Goal: Task Accomplishment & Management: Manage account settings

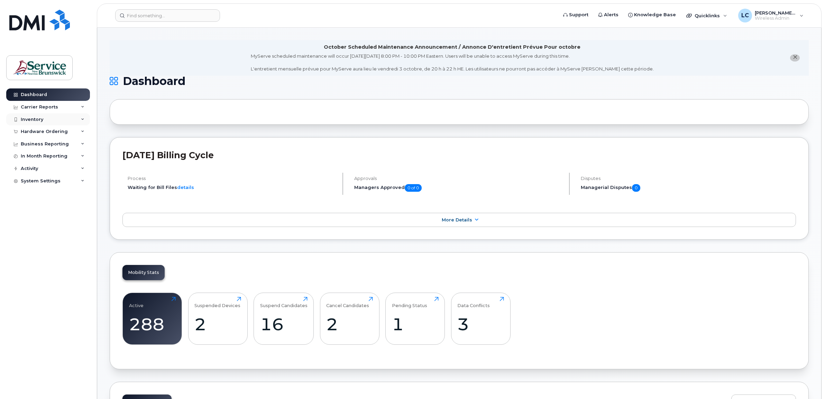
click at [80, 118] on div "Inventory" at bounding box center [48, 119] width 84 height 12
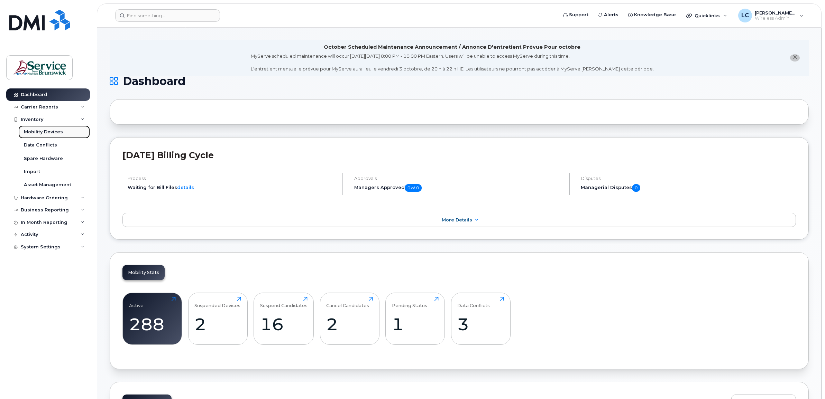
click at [67, 134] on link "Mobility Devices" at bounding box center [54, 132] width 72 height 13
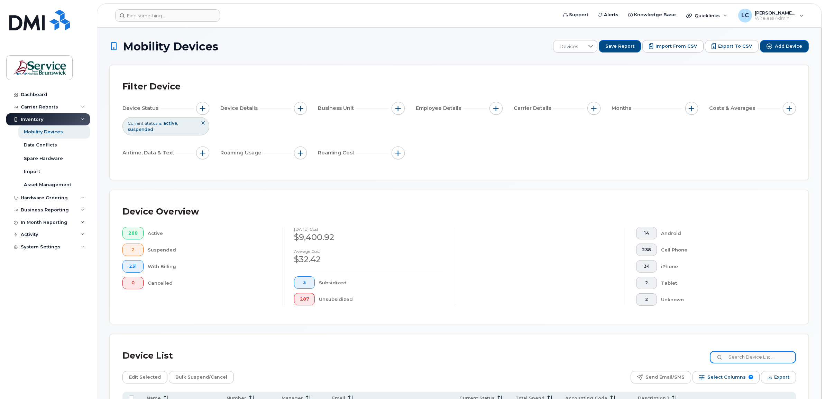
click at [746, 355] on input at bounding box center [753, 357] width 86 height 12
type input "0421"
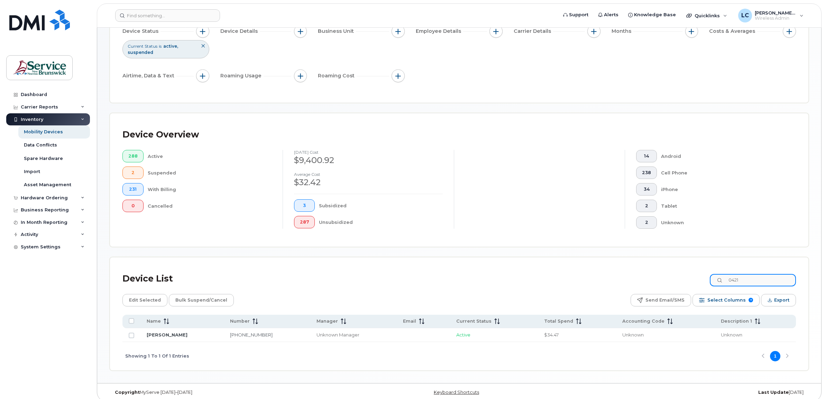
scroll to position [84, 0]
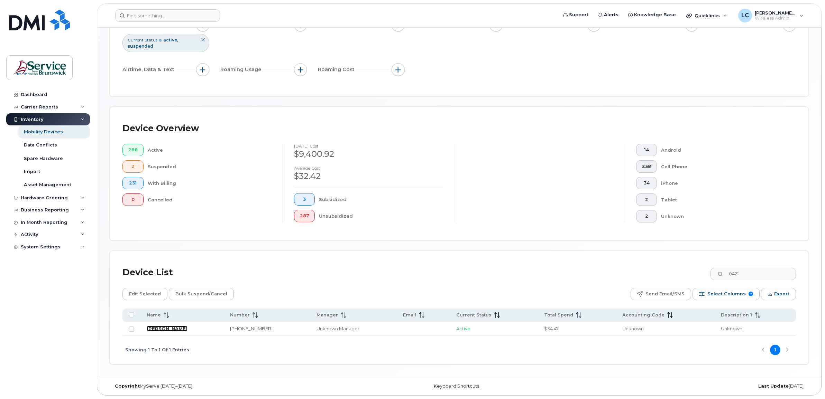
click at [163, 326] on link "Charline Morrison" at bounding box center [167, 329] width 41 height 6
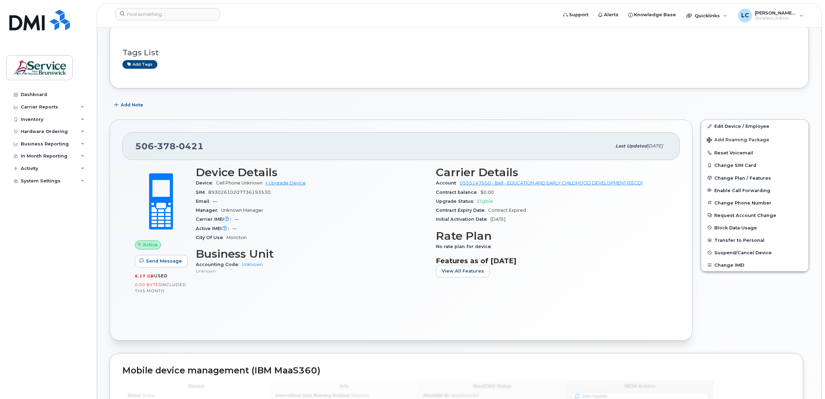
scroll to position [86, 0]
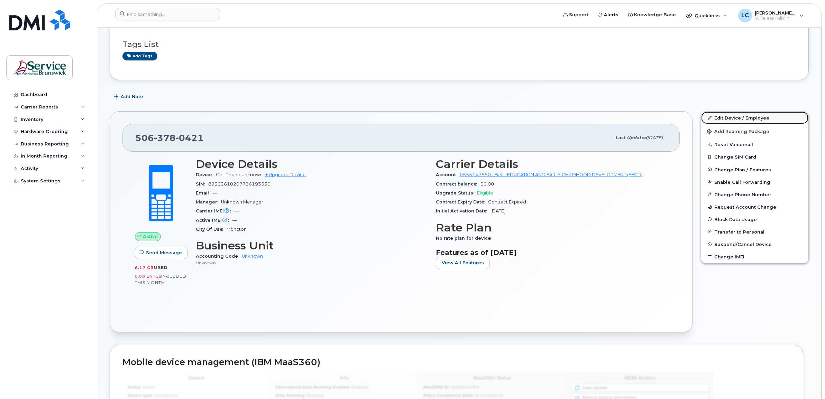
click at [744, 114] on link "Edit Device / Employee" at bounding box center [754, 118] width 107 height 12
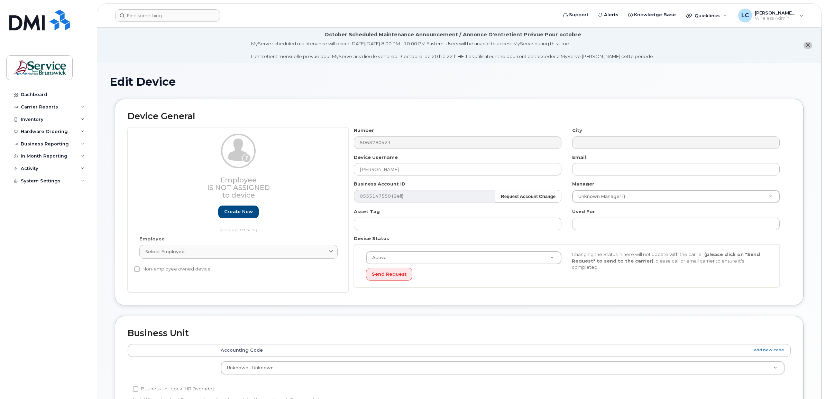
select select "34535604"
click at [527, 195] on strong "Request Account Change" at bounding box center [528, 196] width 55 height 5
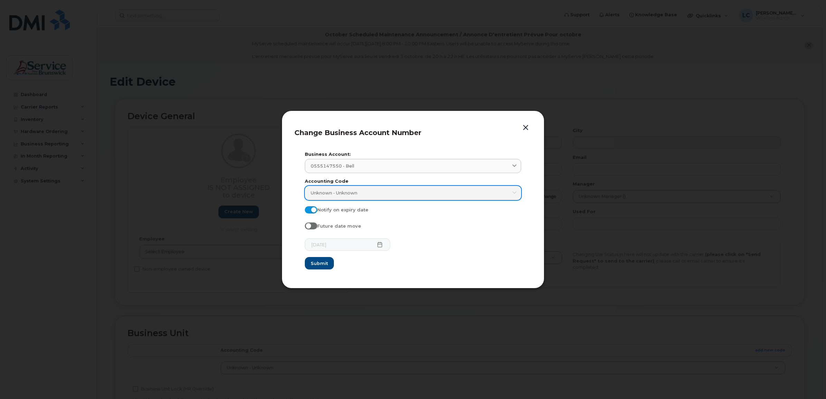
click at [362, 193] on div "Unknown - Unknown" at bounding box center [413, 193] width 205 height 7
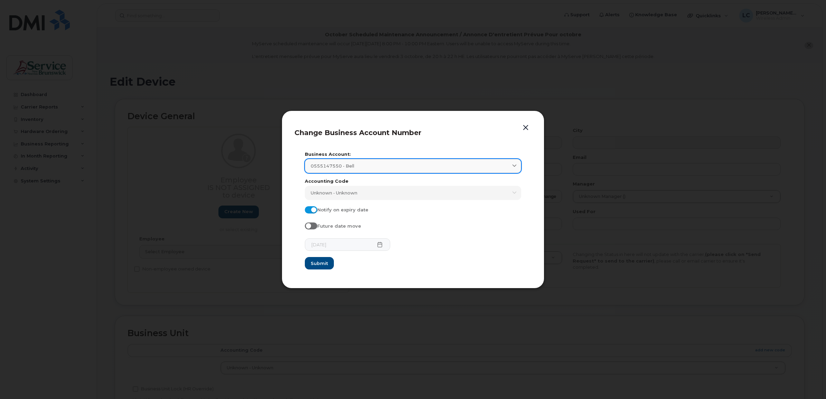
click at [380, 170] on link "0555147550 - Bell" at bounding box center [413, 166] width 216 height 14
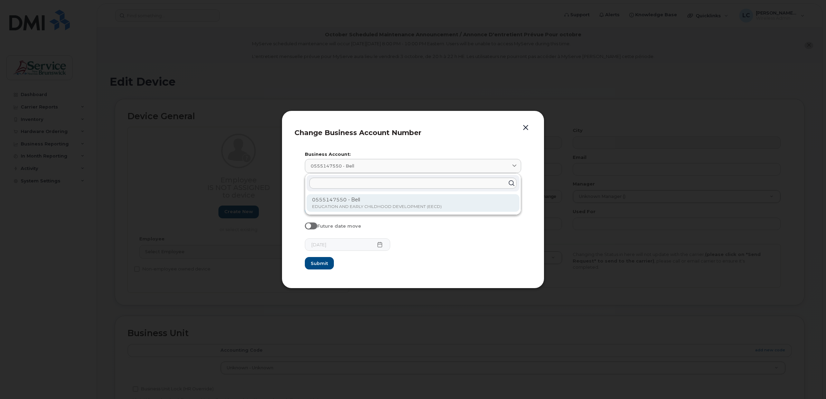
click at [372, 201] on p "0555147550 - Bell" at bounding box center [413, 199] width 202 height 7
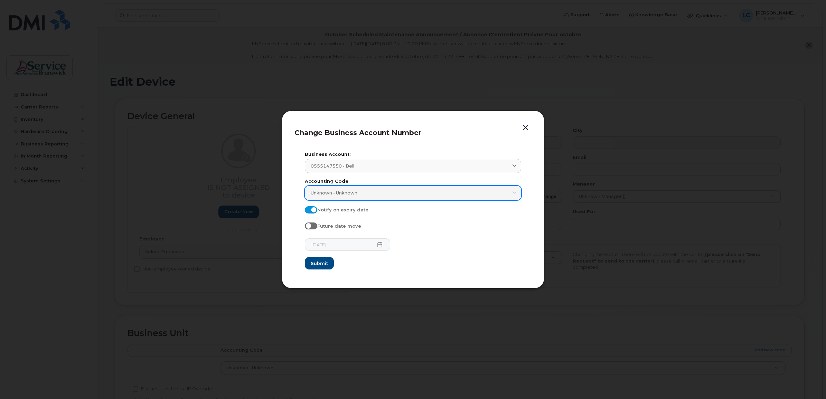
click at [358, 194] on span "Unknown - Unknown" at bounding box center [334, 193] width 47 height 7
click at [361, 193] on div "Unknown - Unknown" at bounding box center [413, 193] width 205 height 7
click at [312, 226] on span at bounding box center [311, 226] width 12 height 7
click at [311, 226] on input "Future date move" at bounding box center [308, 226] width 6 height 6
checkbox input "true"
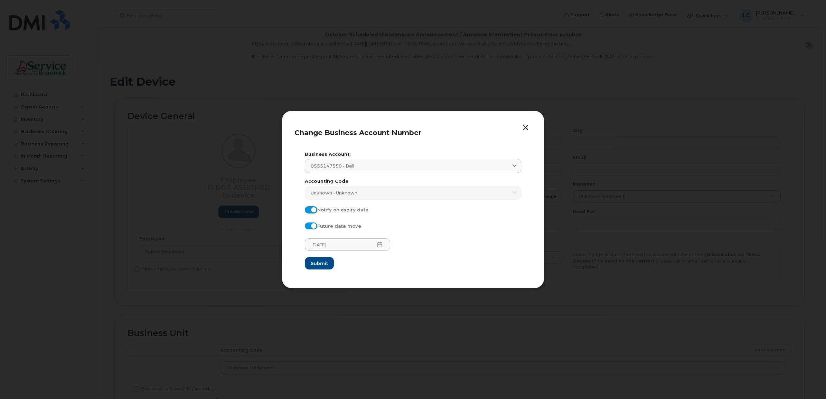
click at [341, 185] on div "Accounting Code Unknown - Unknown Type 3 or more characters" at bounding box center [413, 189] width 216 height 21
click at [341, 194] on span "Unknown - Unknown" at bounding box center [334, 193] width 47 height 7
click at [316, 209] on span at bounding box center [311, 209] width 12 height 7
click at [311, 209] on input "Notify on expiry date" at bounding box center [308, 209] width 6 height 6
checkbox input "false"
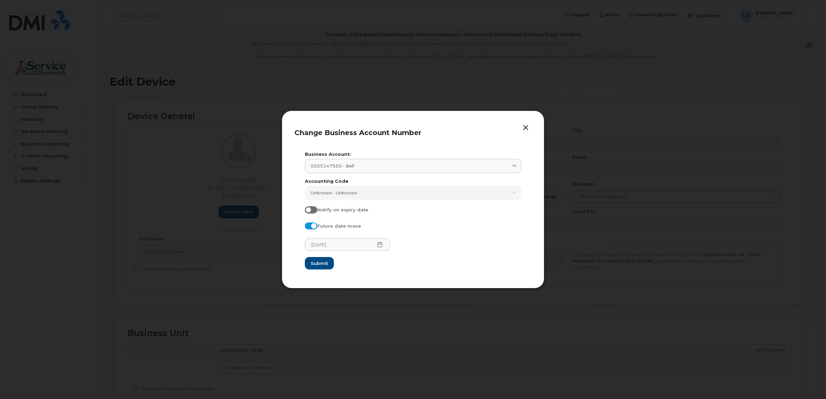
click at [312, 227] on span at bounding box center [311, 226] width 12 height 7
click at [311, 227] on input "Future date move" at bounding box center [308, 226] width 6 height 6
checkbox input "false"
click at [433, 141] on header "Change Business Account Number" at bounding box center [413, 134] width 237 height 23
click at [507, 167] on div "0555147550 - Bell" at bounding box center [413, 166] width 205 height 7
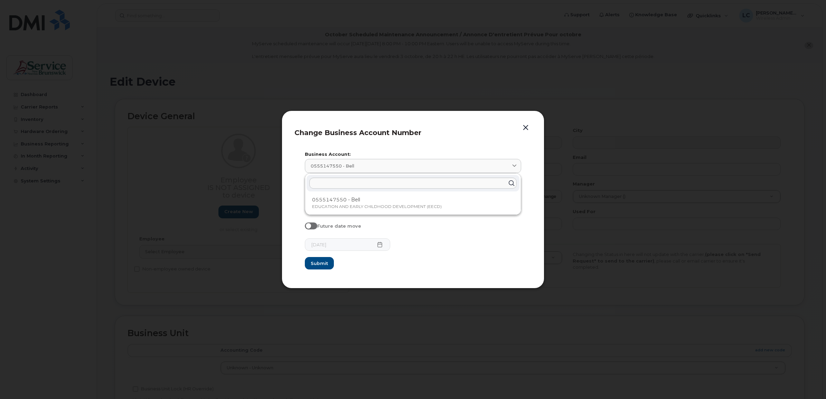
click at [474, 142] on header "Change Business Account Number" at bounding box center [413, 134] width 237 height 23
click at [528, 128] on button "button" at bounding box center [526, 128] width 10 height 10
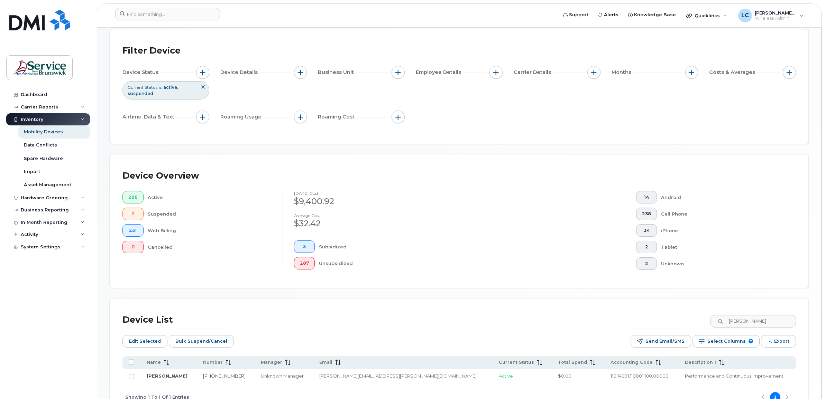
scroll to position [97, 0]
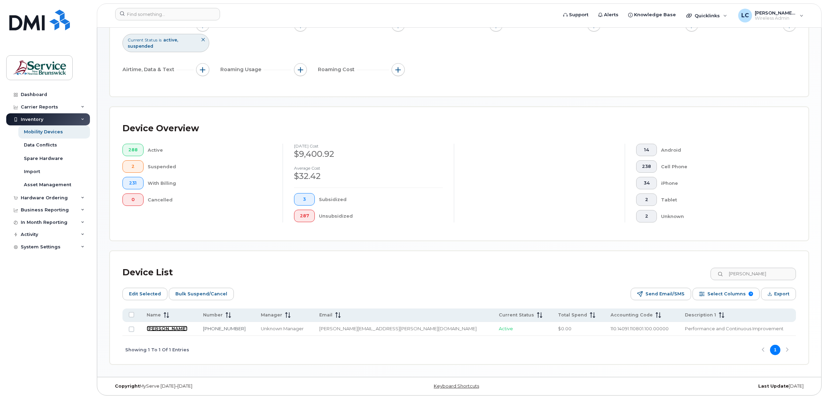
click at [163, 327] on link "[PERSON_NAME]" at bounding box center [167, 329] width 41 height 6
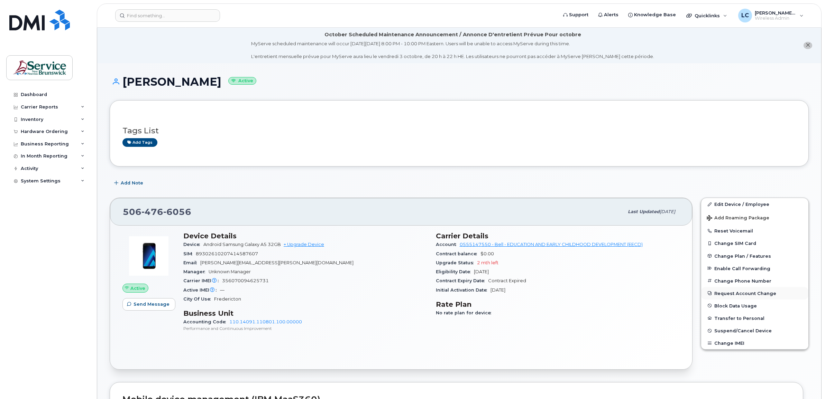
click at [733, 291] on button "Request Account Change" at bounding box center [754, 293] width 107 height 12
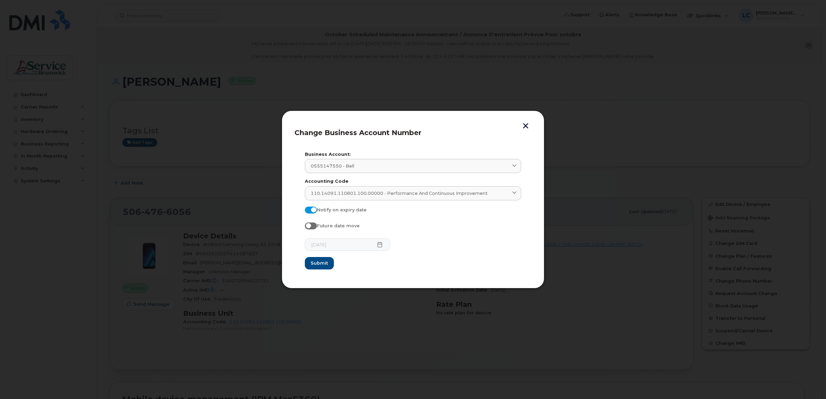
click at [525, 123] on button "button" at bounding box center [526, 126] width 10 height 7
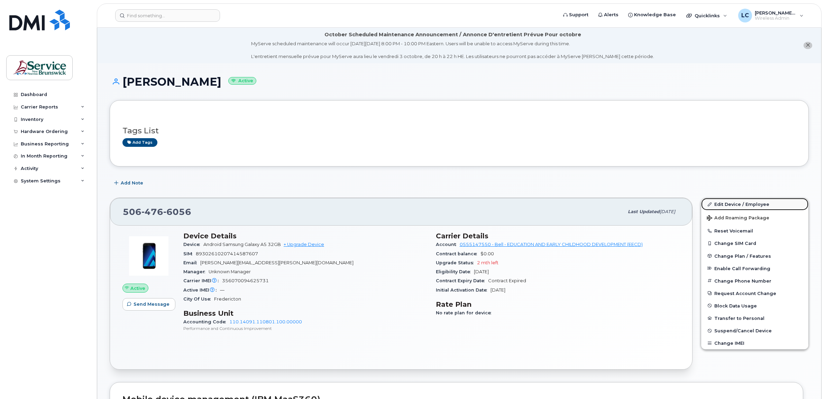
click at [723, 202] on link "Edit Device / Employee" at bounding box center [754, 204] width 107 height 12
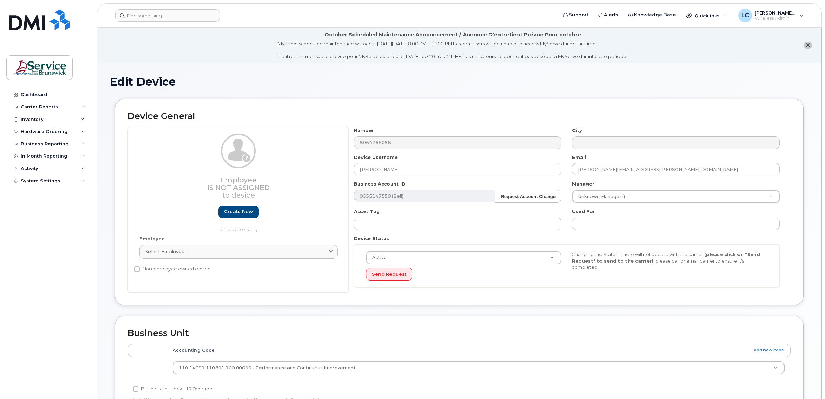
select select "35696849"
click at [528, 195] on strong "Request Account Change" at bounding box center [528, 196] width 55 height 5
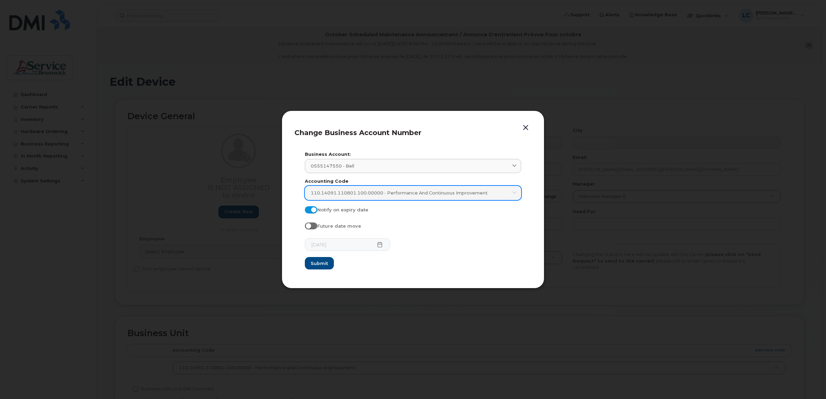
click at [376, 194] on span "110.14091.110801.100.00000 - Performance and Continuous Improvement" at bounding box center [399, 193] width 177 height 7
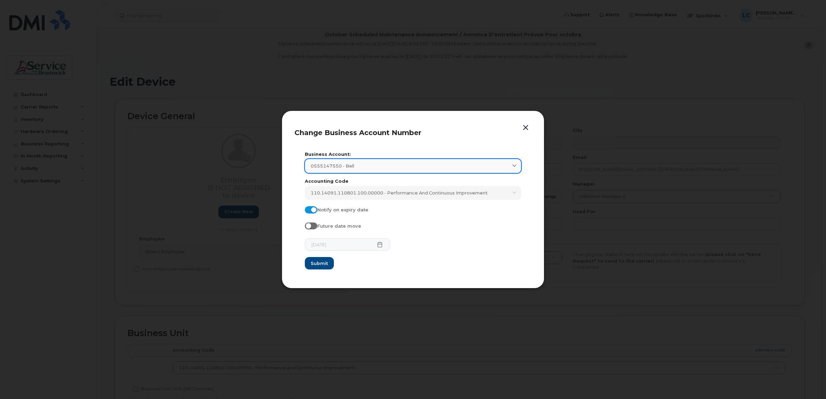
click at [413, 168] on div "0555147550 - Bell" at bounding box center [413, 166] width 205 height 7
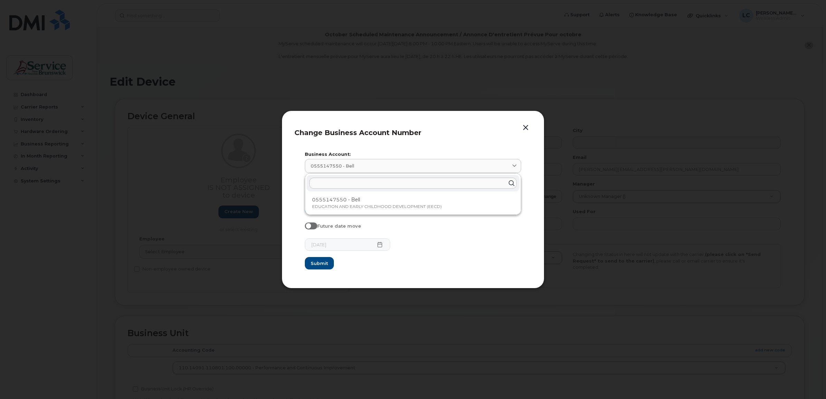
click at [524, 127] on button "button" at bounding box center [526, 128] width 10 height 10
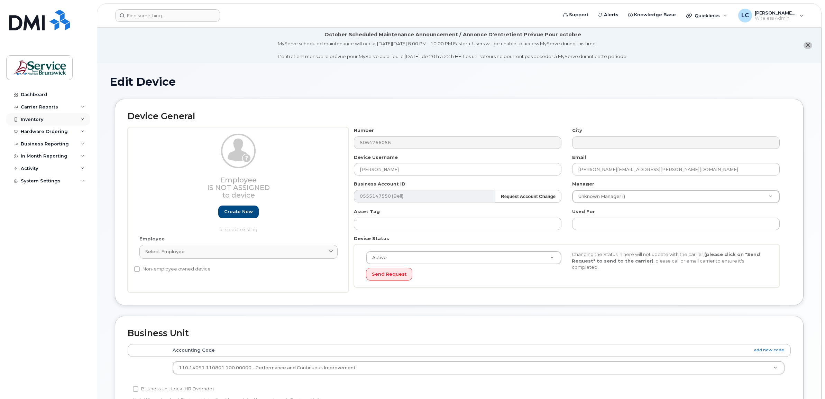
click at [80, 119] on div "Inventory" at bounding box center [48, 119] width 84 height 12
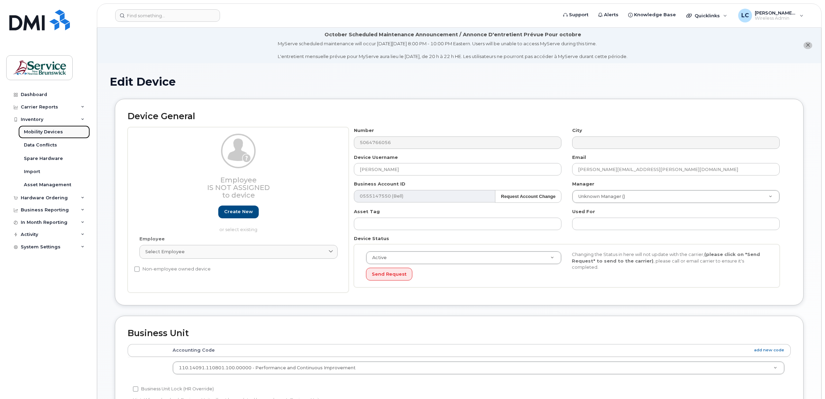
click at [68, 133] on link "Mobility Devices" at bounding box center [54, 132] width 72 height 13
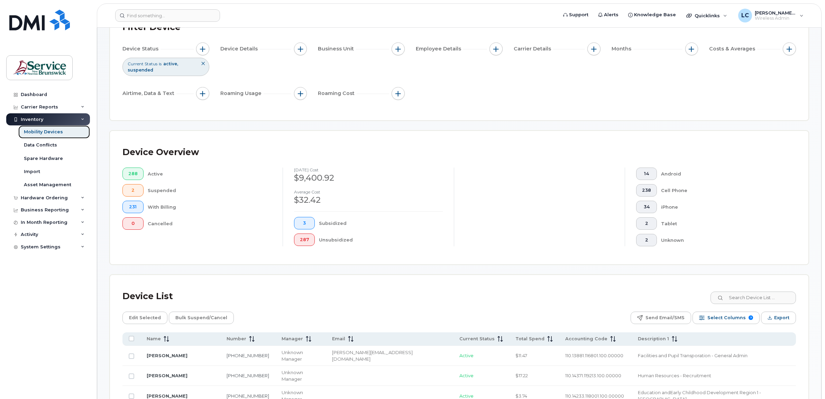
scroll to position [173, 0]
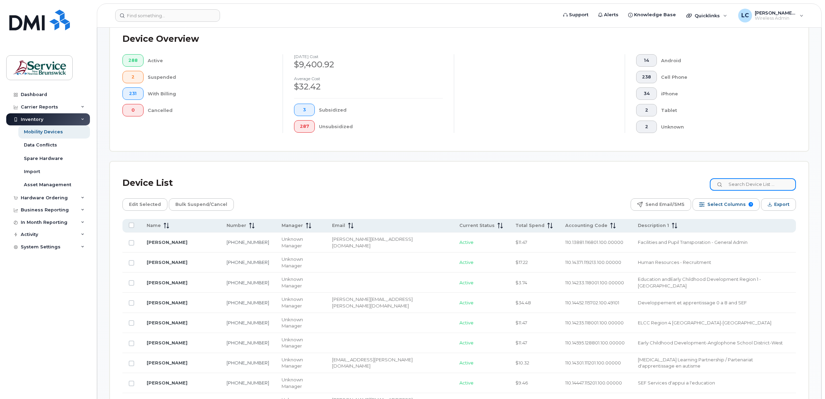
drag, startPoint x: 756, startPoint y: 187, endPoint x: 756, endPoint y: 180, distance: 6.6
click at [756, 185] on input at bounding box center [753, 184] width 86 height 12
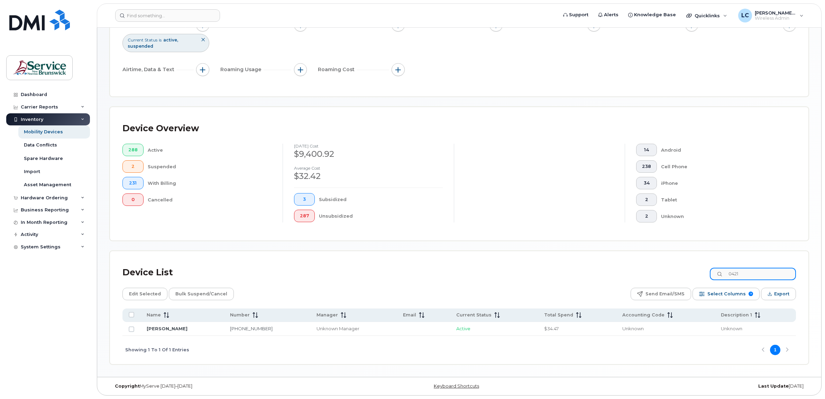
scroll to position [84, 0]
type input "0421"
click at [156, 327] on link "Charline Morrison" at bounding box center [167, 329] width 41 height 6
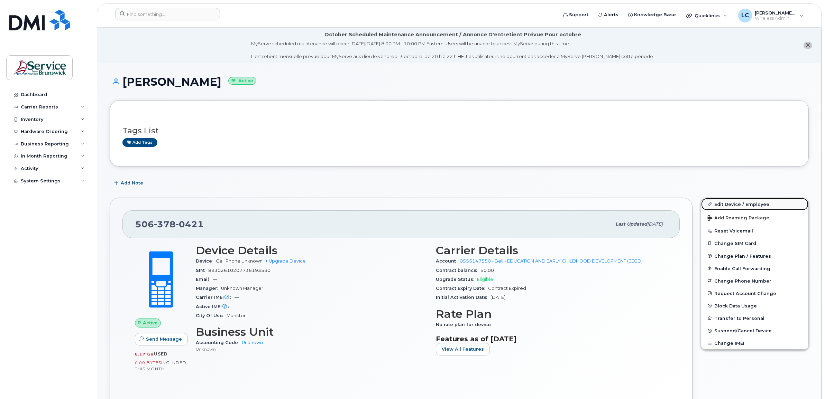
click at [744, 204] on link "Edit Device / Employee" at bounding box center [754, 204] width 107 height 12
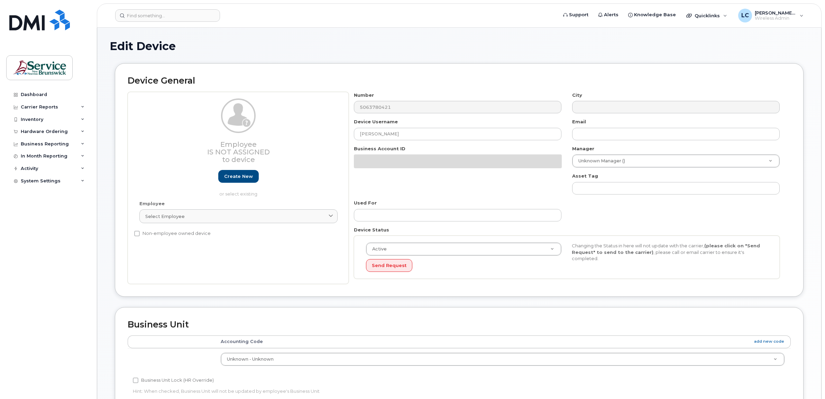
select select "34535604"
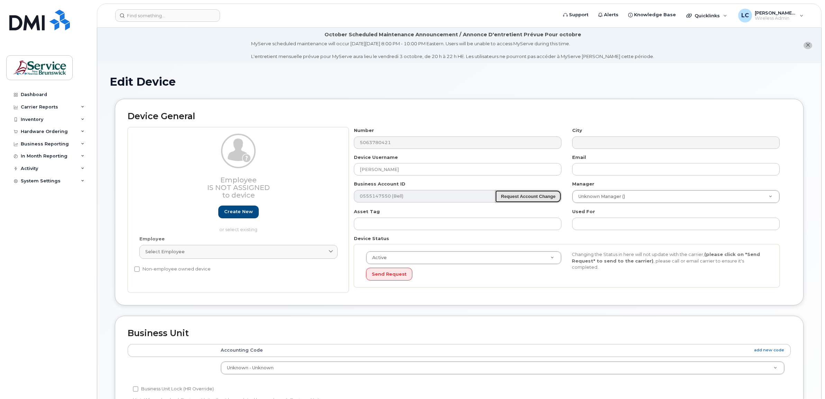
click at [536, 199] on strong "Request Account Change" at bounding box center [528, 196] width 55 height 5
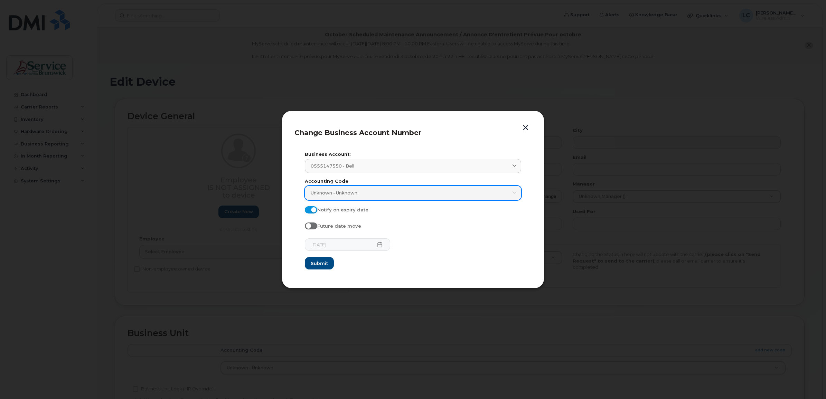
click at [348, 195] on span "Unknown - Unknown" at bounding box center [334, 193] width 47 height 7
click at [346, 196] on span "Unknown - Unknown" at bounding box center [334, 193] width 47 height 7
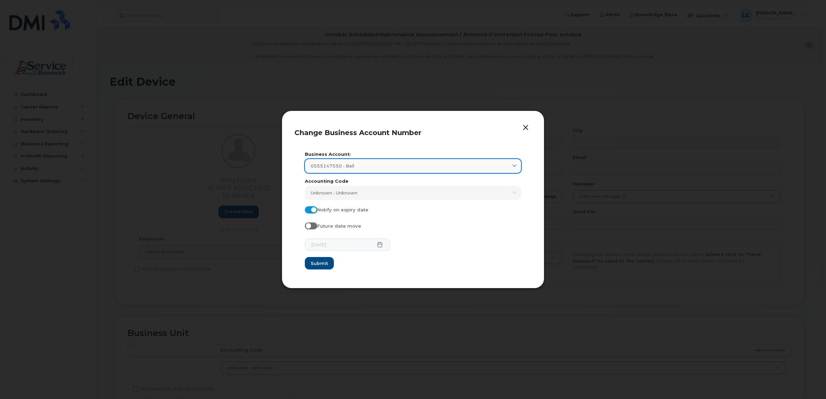
click at [398, 168] on div "0555147550 - Bell" at bounding box center [413, 166] width 205 height 7
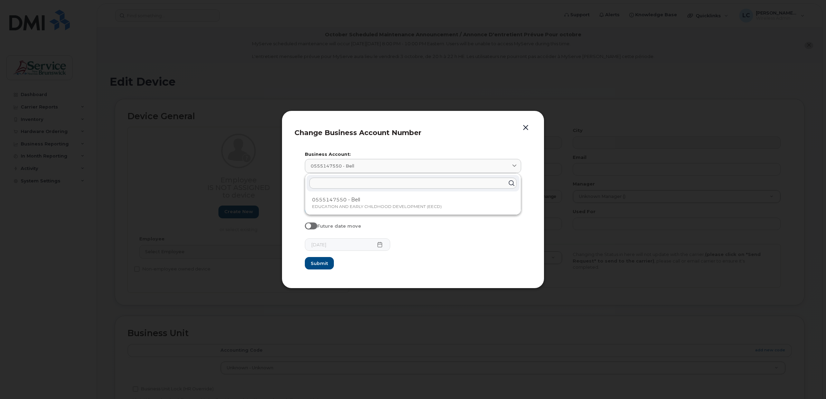
click at [373, 181] on input "text" at bounding box center [412, 183] width 207 height 11
type input "0555147803"
click at [305, 257] on button "Submit" at bounding box center [319, 263] width 29 height 12
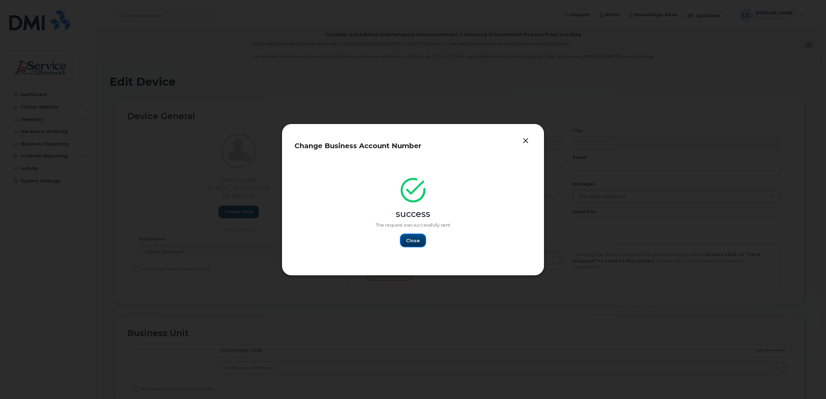
click at [418, 240] on span "Close" at bounding box center [413, 241] width 14 height 7
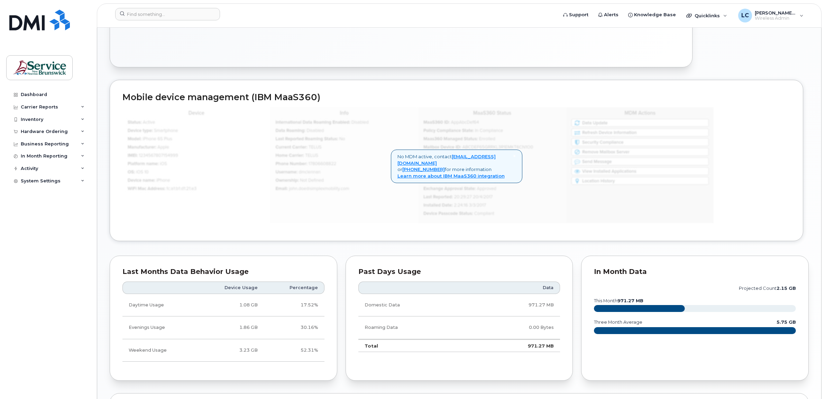
scroll to position [173, 0]
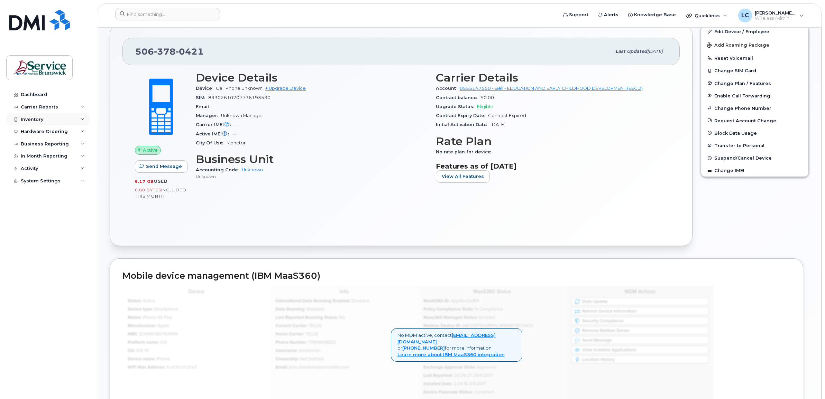
click at [73, 117] on div "Inventory" at bounding box center [48, 119] width 84 height 12
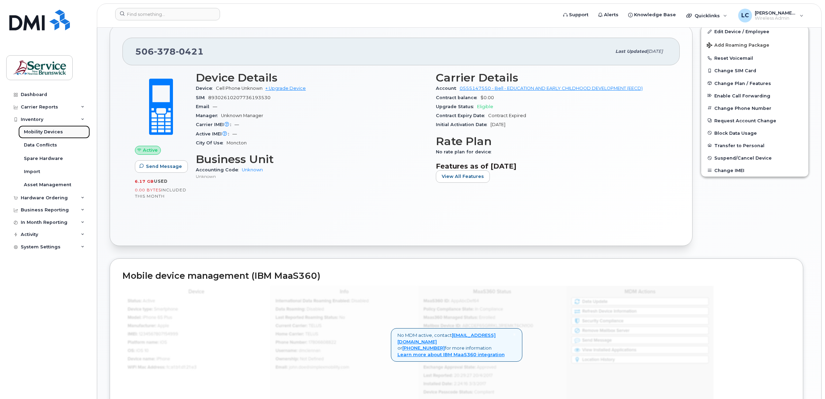
click at [72, 128] on link "Mobility Devices" at bounding box center [54, 132] width 72 height 13
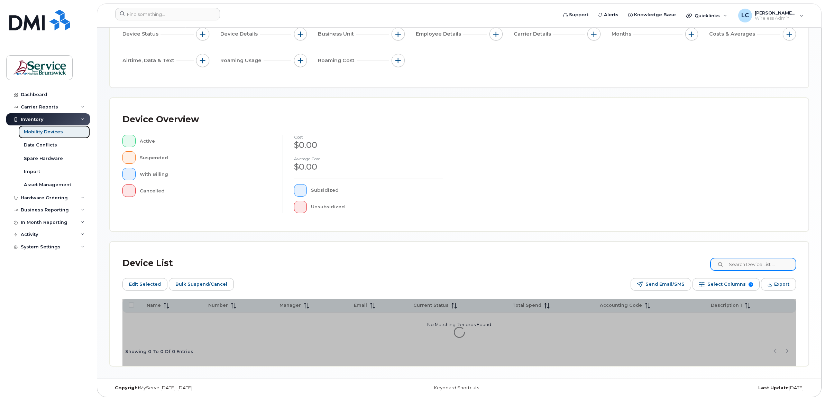
scroll to position [89, 0]
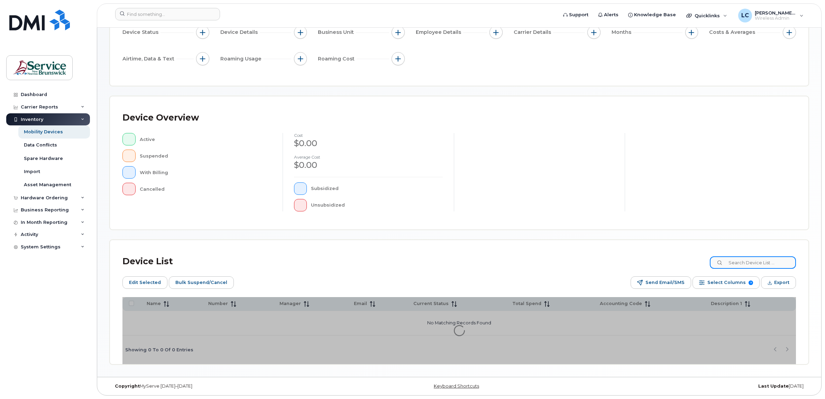
drag, startPoint x: 767, startPoint y: 263, endPoint x: 763, endPoint y: 262, distance: 4.4
click at [764, 263] on input at bounding box center [753, 263] width 86 height 12
type input "[PERSON_NAME]"
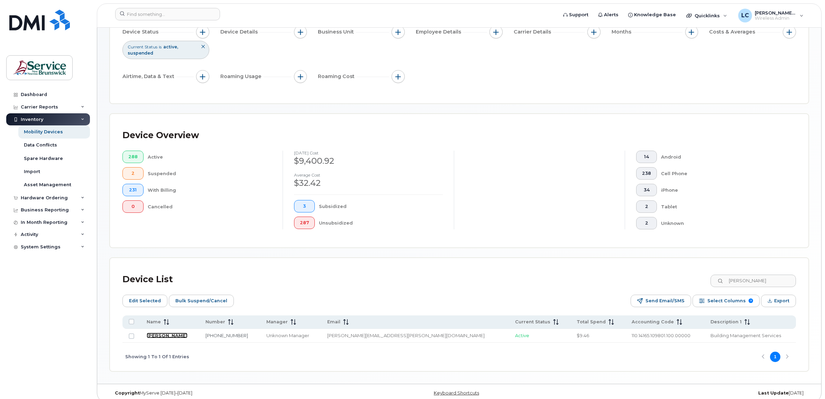
click at [168, 335] on link "[PERSON_NAME]" at bounding box center [167, 336] width 41 height 6
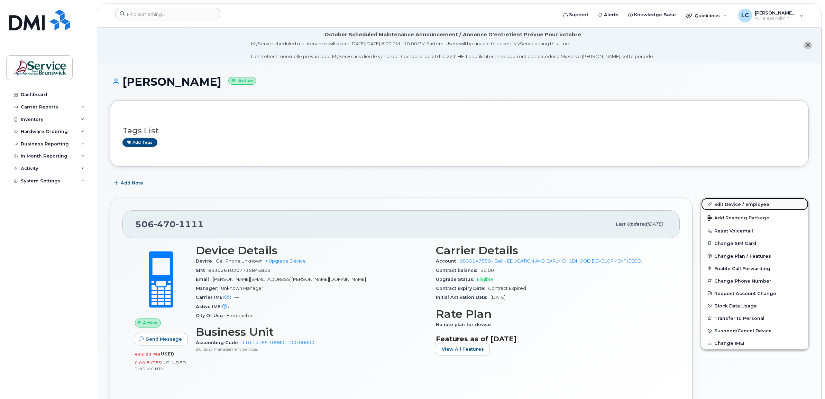
click at [740, 206] on link "Edit Device / Employee" at bounding box center [754, 204] width 107 height 12
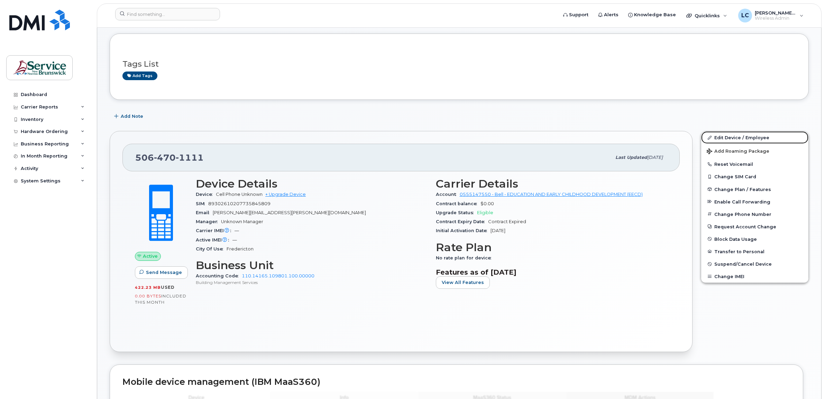
scroll to position [86, 0]
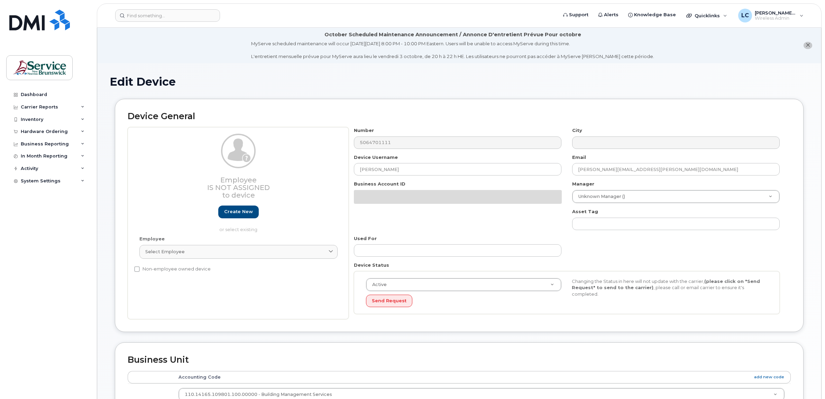
select select "35696847"
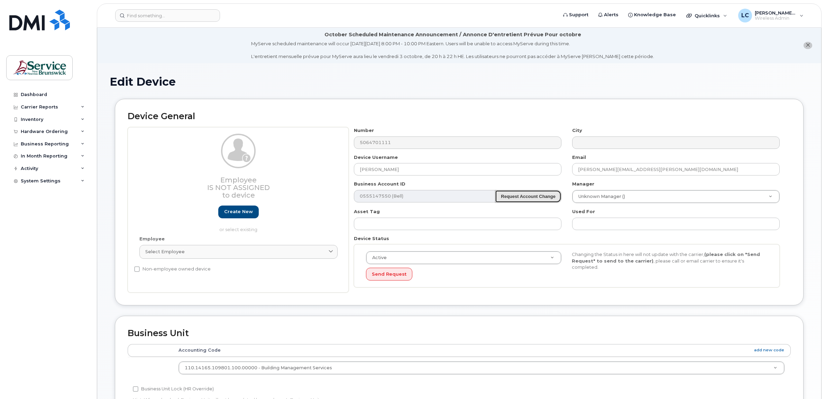
click at [513, 197] on strong "Request Account Change" at bounding box center [528, 196] width 55 height 5
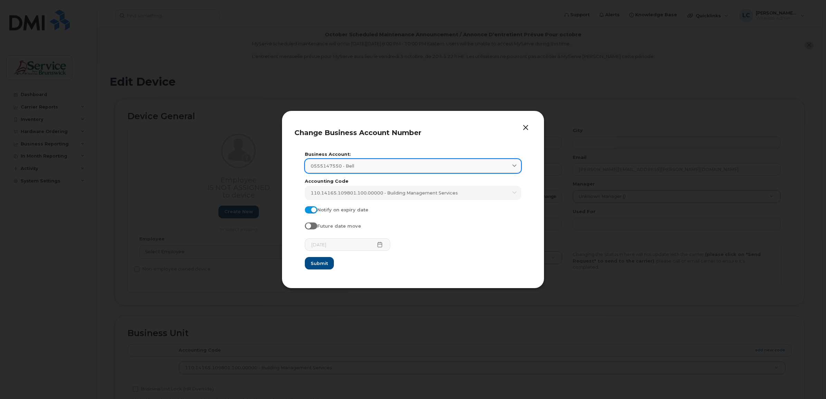
click at [384, 168] on div "0555147550 - Bell" at bounding box center [413, 166] width 205 height 7
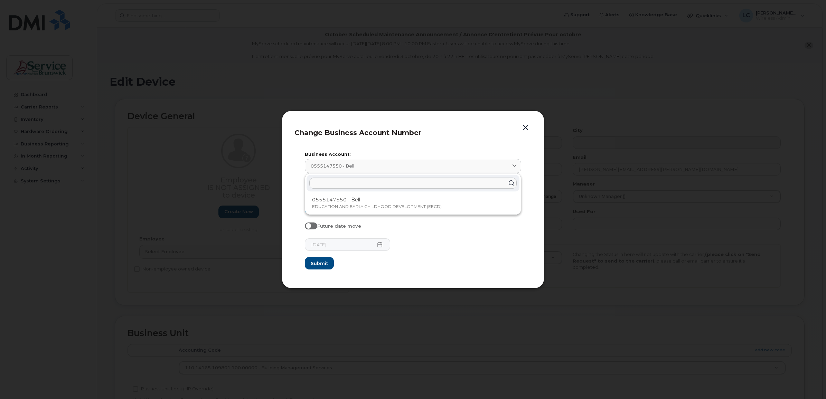
click at [182, 180] on div at bounding box center [413, 199] width 826 height 399
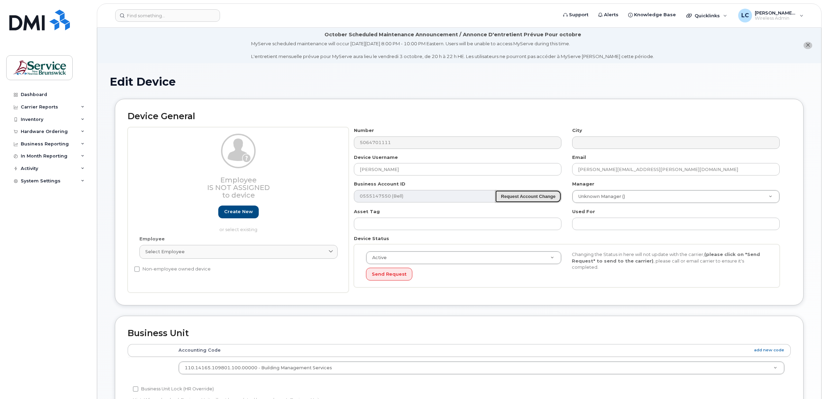
click at [524, 196] on strong "Request Account Change" at bounding box center [528, 196] width 55 height 5
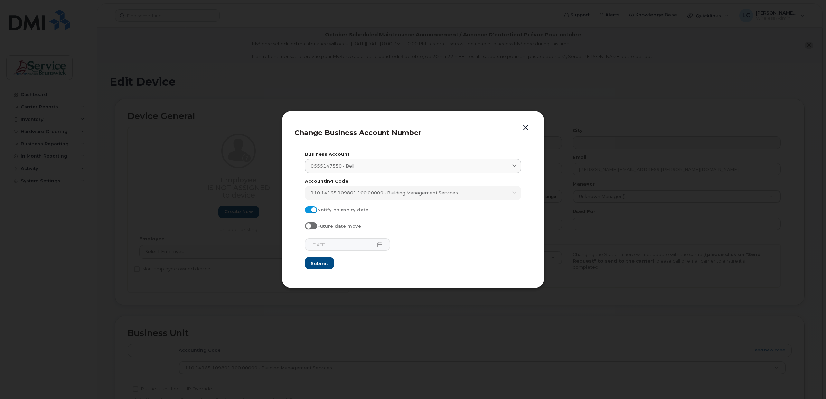
click at [525, 125] on button "button" at bounding box center [526, 128] width 10 height 10
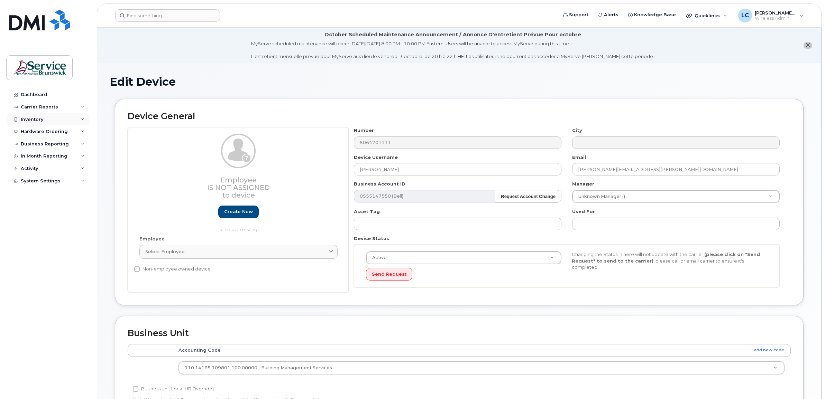
click at [35, 120] on div "Inventory" at bounding box center [32, 120] width 22 height 6
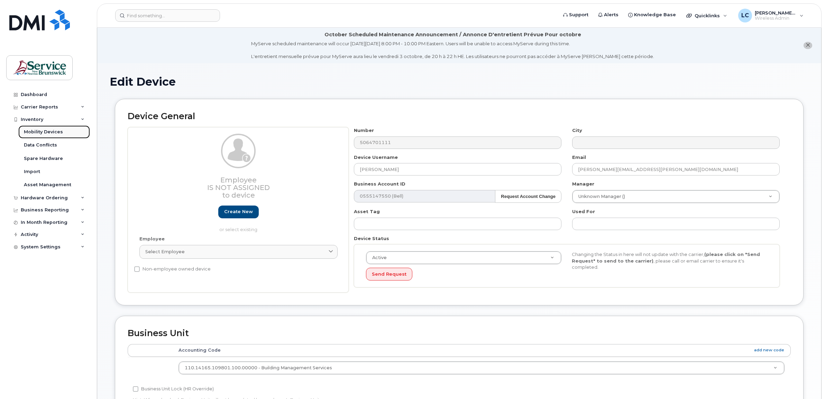
click at [54, 134] on div "Mobility Devices" at bounding box center [43, 132] width 39 height 6
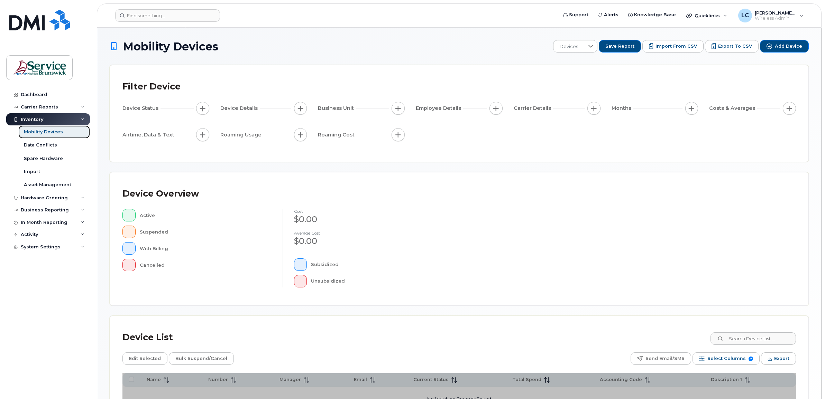
click at [57, 132] on div "Mobility Devices" at bounding box center [43, 132] width 39 height 6
click at [45, 131] on div "Mobility Devices" at bounding box center [43, 132] width 39 height 6
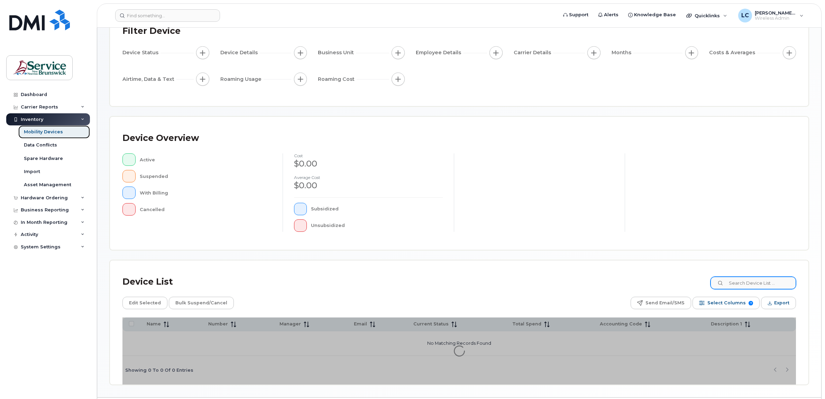
scroll to position [76, 0]
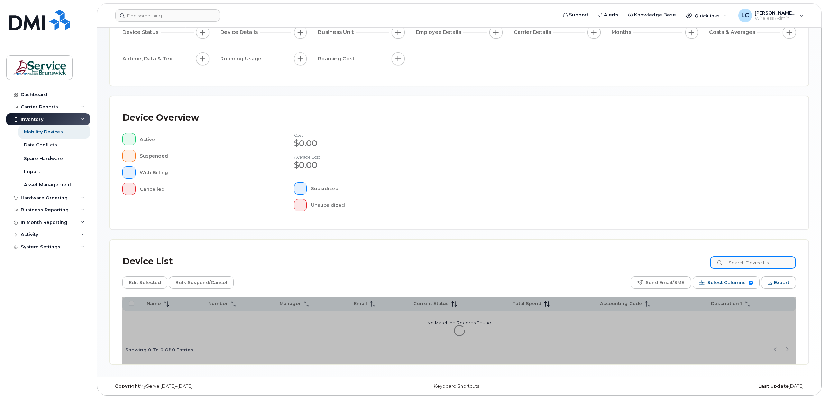
click at [744, 264] on input at bounding box center [753, 263] width 86 height 12
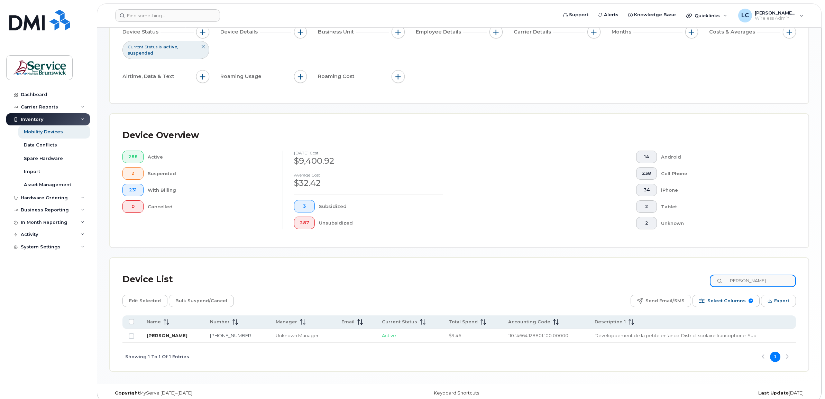
type input "pineault"
click at [158, 337] on link "[PERSON_NAME]" at bounding box center [167, 336] width 41 height 6
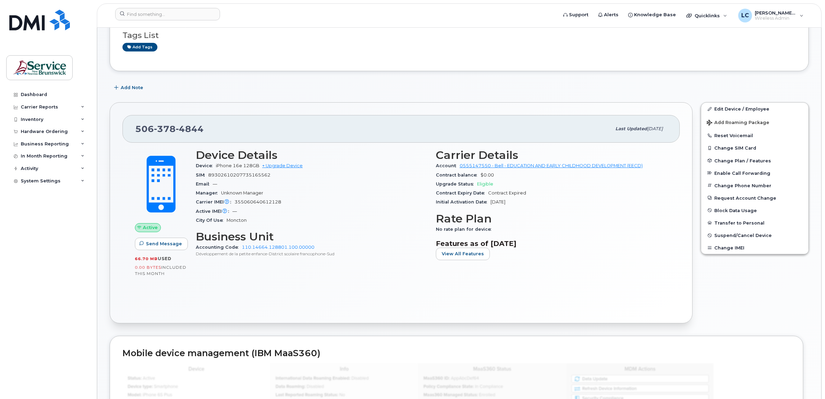
scroll to position [89, 0]
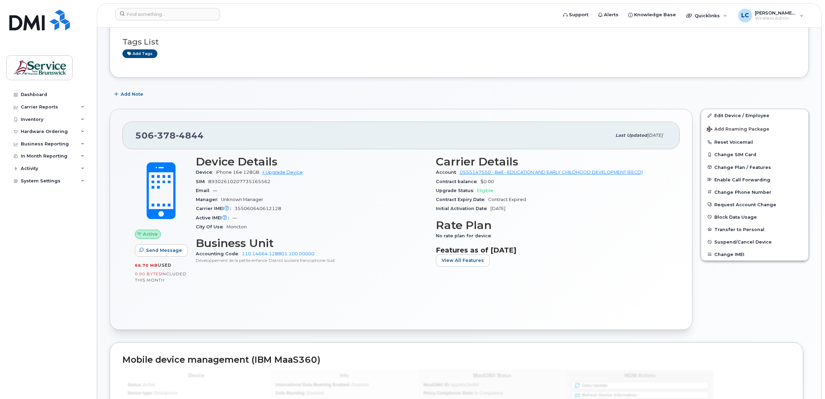
click at [413, 304] on div "Active Send Message 66.70 MB  used 0.00 Bytes  included this month Device Detai…" at bounding box center [400, 233] width 557 height 168
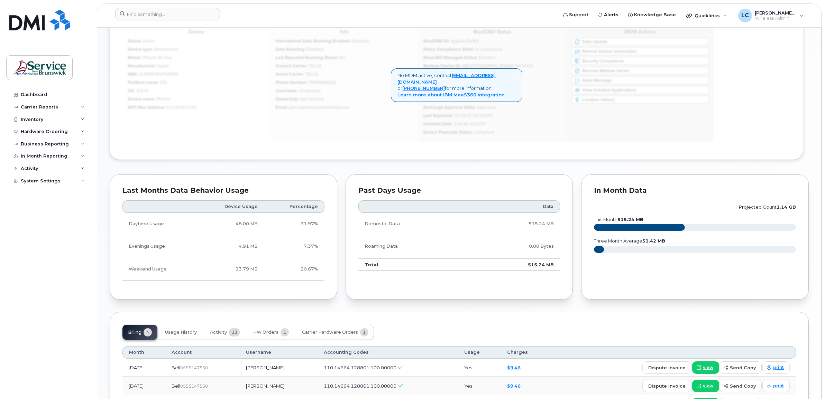
scroll to position [475, 0]
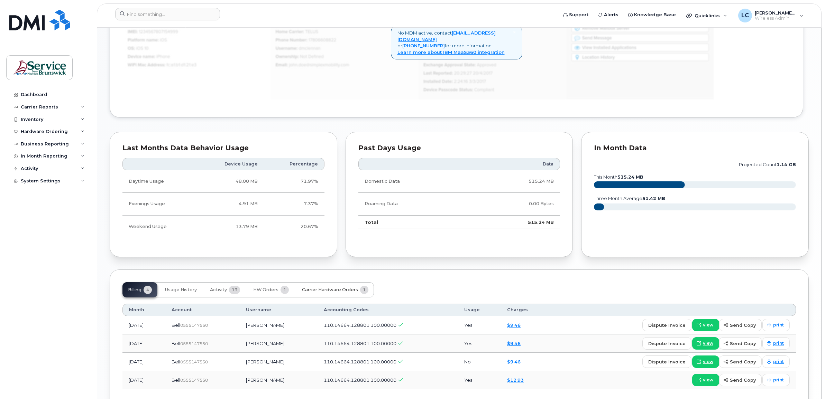
click at [307, 289] on span "Carrier Hardware Orders" at bounding box center [330, 290] width 56 height 6
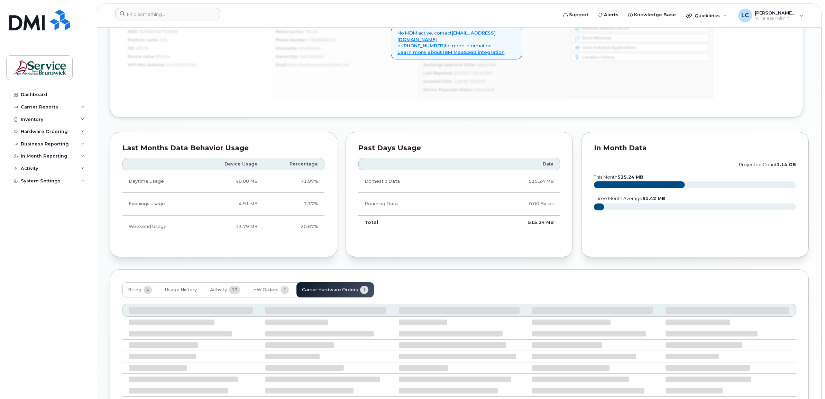
scroll to position [466, 0]
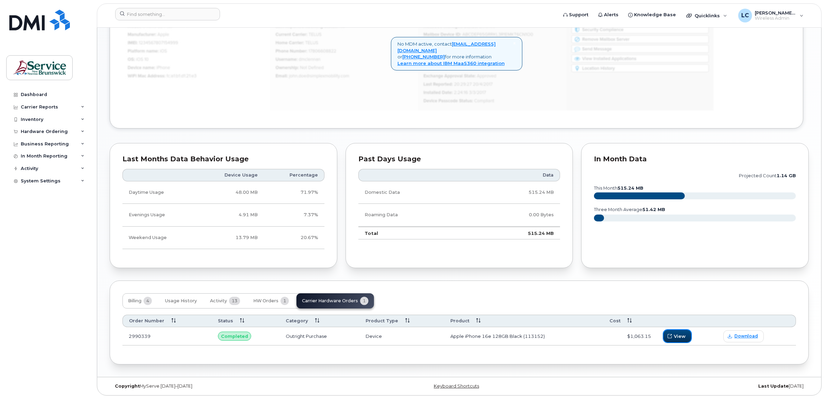
click at [676, 335] on span "View" at bounding box center [680, 336] width 12 height 7
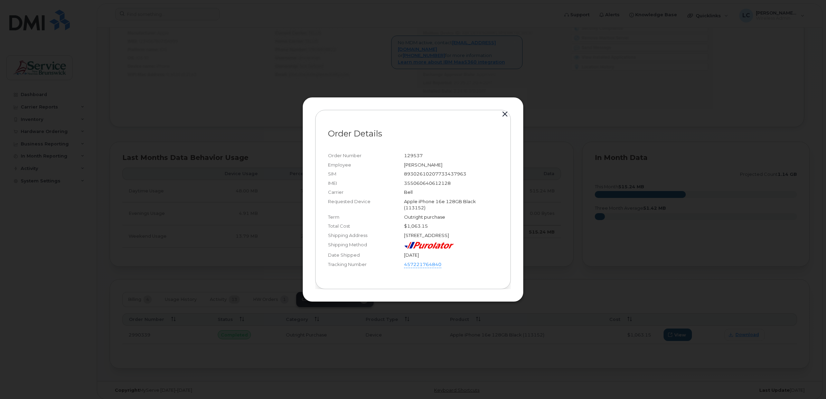
click at [505, 110] on button "button" at bounding box center [505, 115] width 10 height 10
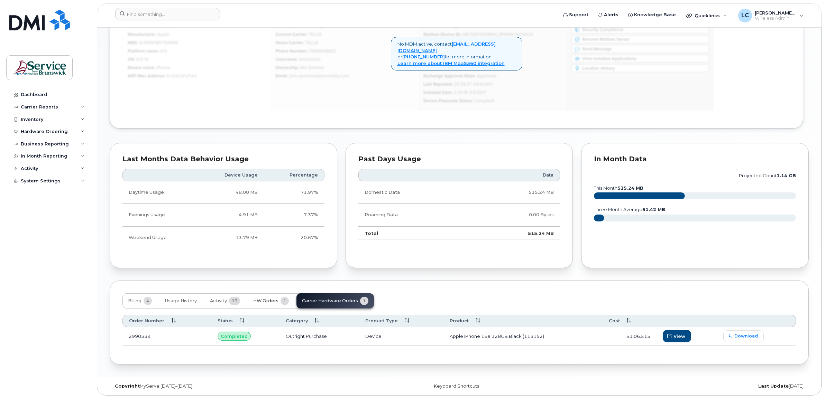
click at [267, 300] on span "HW Orders" at bounding box center [265, 301] width 25 height 6
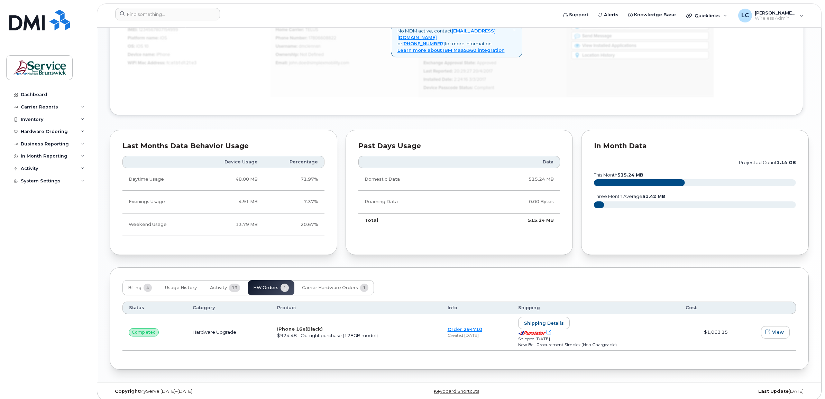
scroll to position [484, 0]
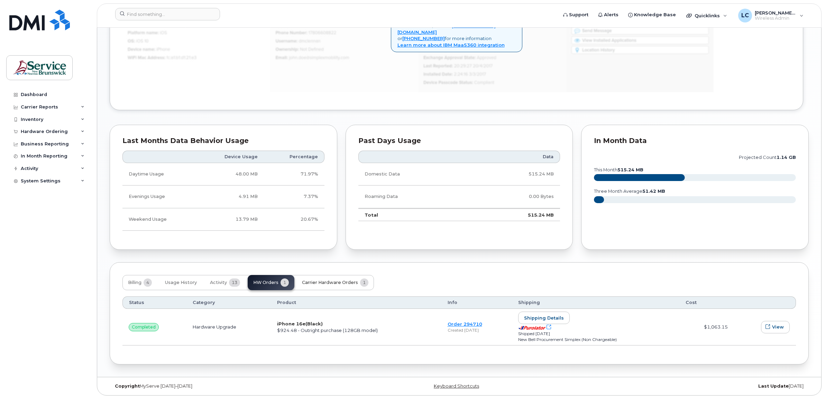
click at [330, 282] on span "Carrier Hardware Orders" at bounding box center [330, 283] width 56 height 6
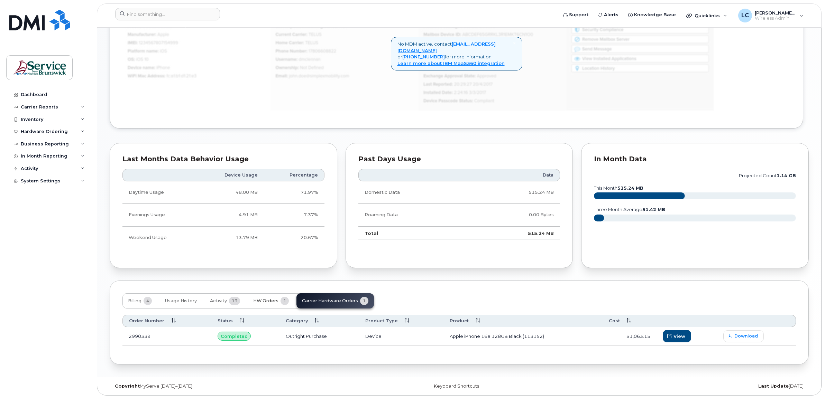
click at [262, 301] on span "HW Orders" at bounding box center [265, 301] width 25 height 6
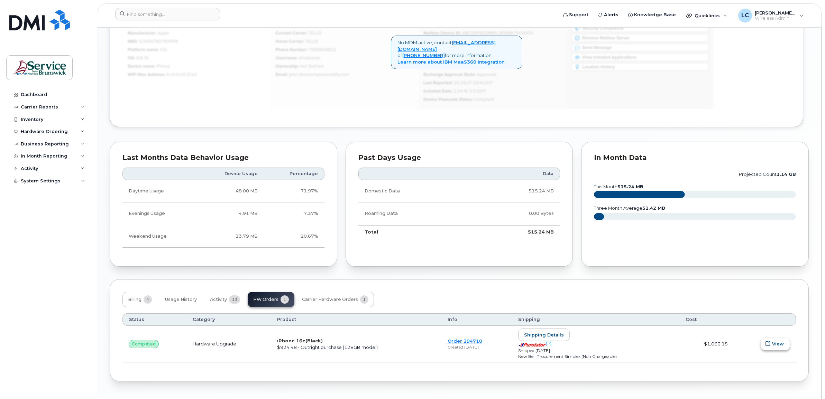
click at [773, 343] on span "View" at bounding box center [778, 344] width 12 height 7
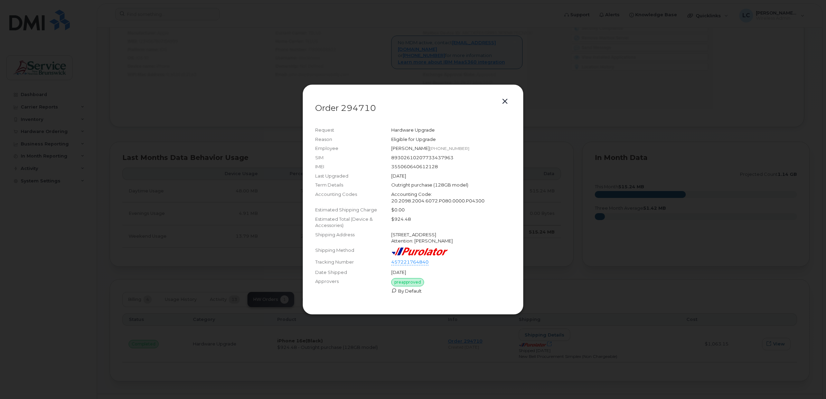
click at [504, 97] on button "button" at bounding box center [505, 102] width 10 height 10
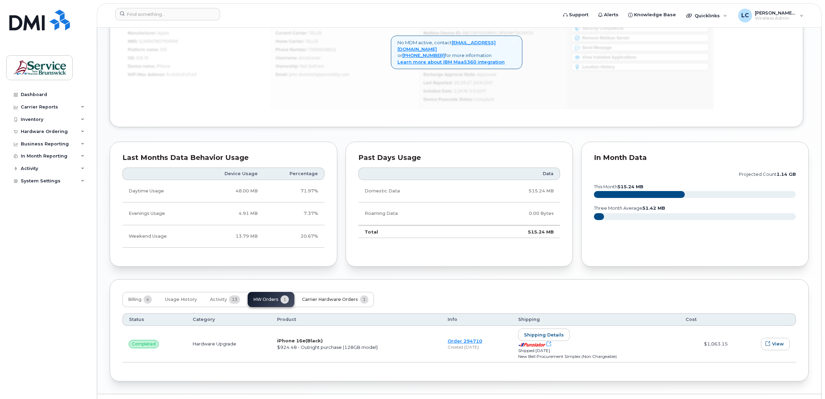
click at [319, 295] on button "Carrier Hardware Orders 1" at bounding box center [334, 299] width 77 height 15
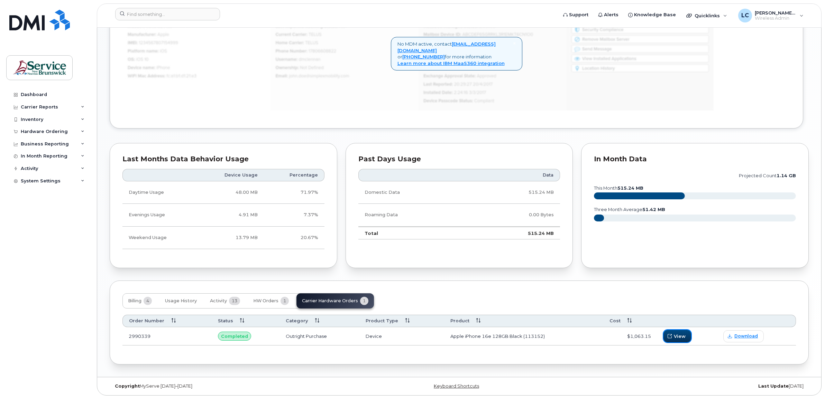
click at [671, 338] on icon "button" at bounding box center [669, 336] width 4 height 4
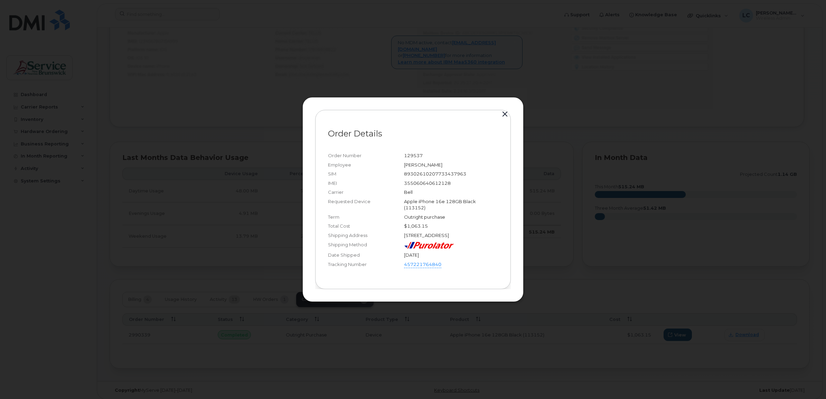
click at [505, 110] on button "button" at bounding box center [505, 115] width 10 height 10
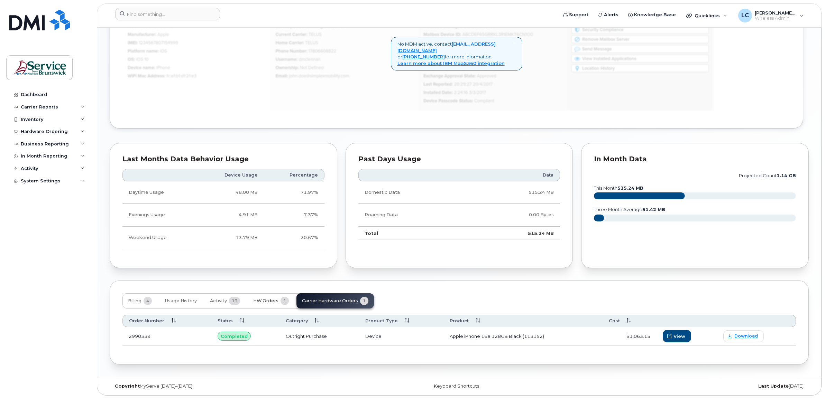
click at [260, 298] on span "HW Orders" at bounding box center [265, 301] width 25 height 6
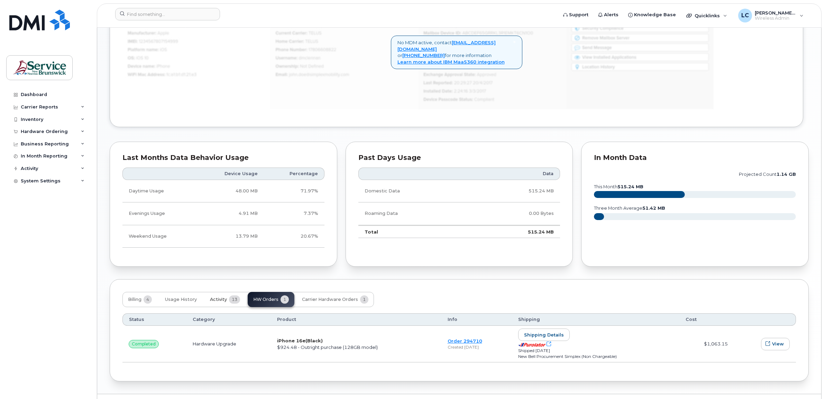
click at [220, 299] on span "Activity" at bounding box center [218, 300] width 17 height 6
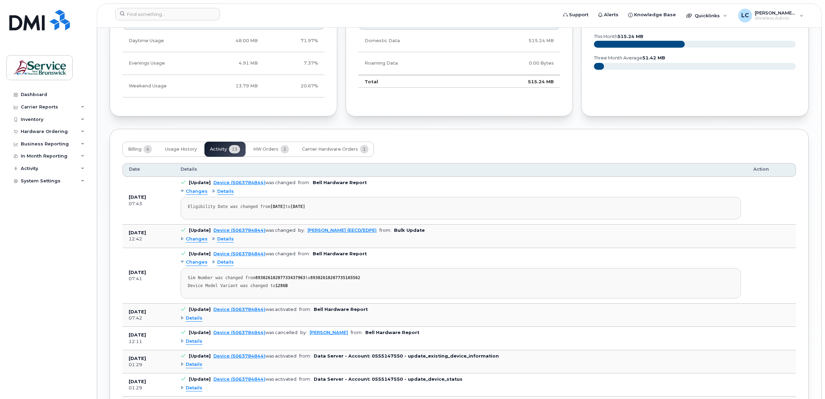
scroll to position [509, 0]
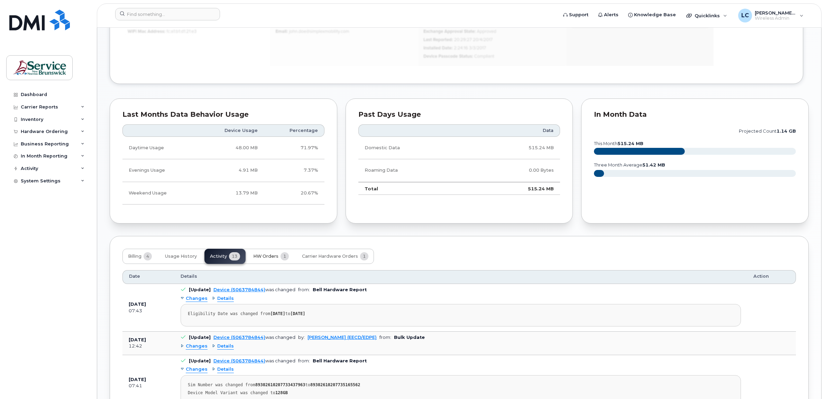
click at [270, 256] on span "HW Orders" at bounding box center [265, 257] width 25 height 6
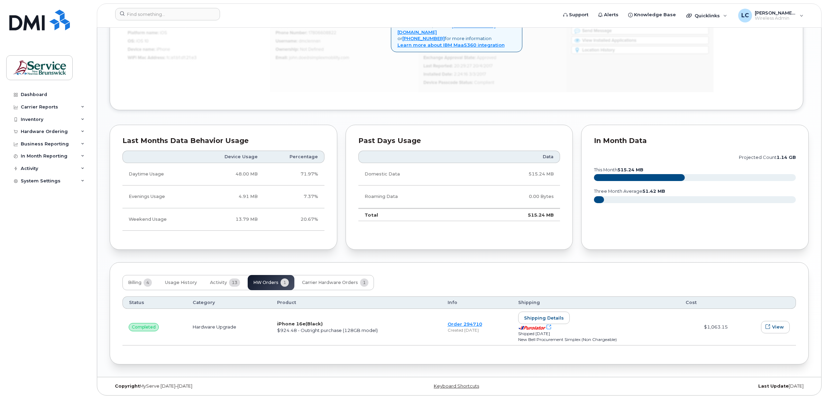
scroll to position [484, 0]
click at [768, 327] on icon "button" at bounding box center [767, 327] width 4 height 4
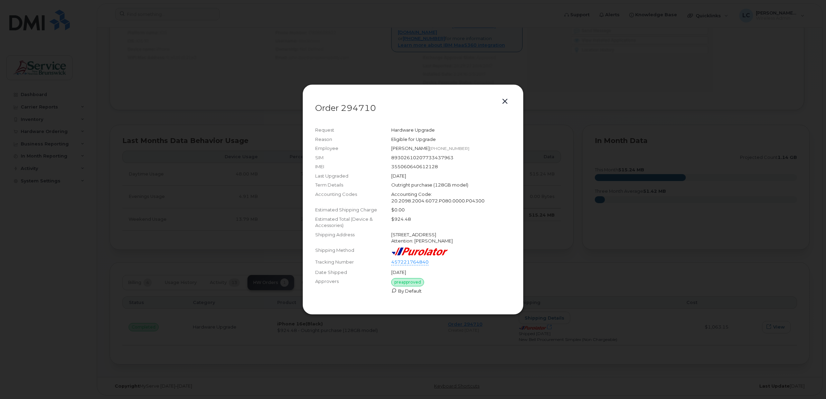
click at [506, 97] on button "button" at bounding box center [505, 102] width 10 height 10
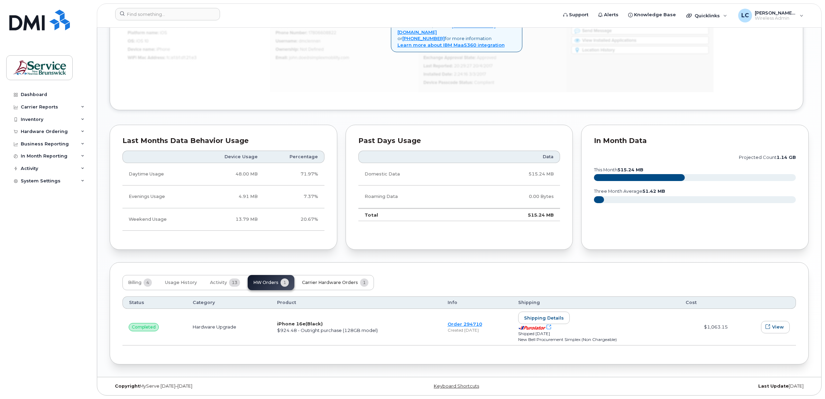
click at [318, 281] on span "Carrier Hardware Orders" at bounding box center [330, 283] width 56 height 6
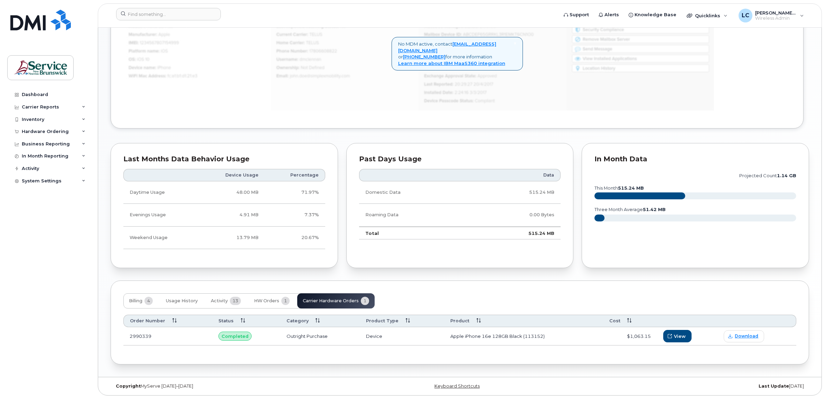
scroll to position [466, 0]
click at [745, 335] on span "Download" at bounding box center [746, 336] width 24 height 6
click at [269, 300] on span "HW Orders" at bounding box center [265, 301] width 25 height 6
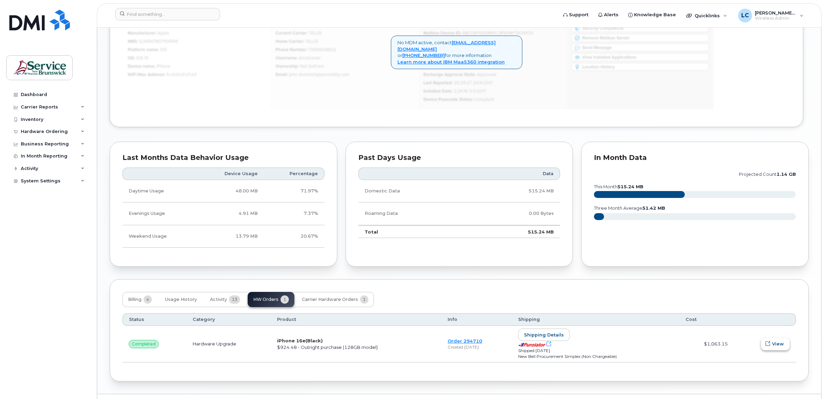
click at [775, 346] on span "View" at bounding box center [778, 344] width 12 height 7
